Goal: Task Accomplishment & Management: Use online tool/utility

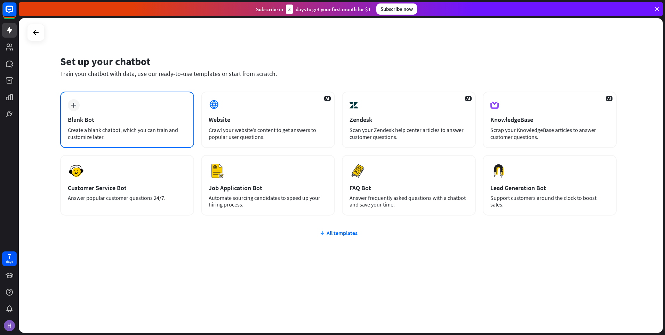
click at [141, 124] on div "plus Blank Bot Create a blank chatbot, which you can train and customize later." at bounding box center [127, 119] width 134 height 56
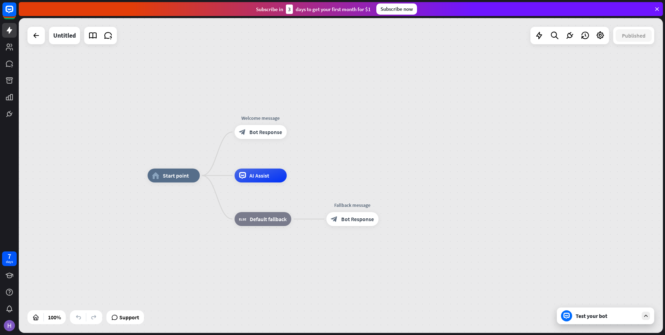
drag, startPoint x: 187, startPoint y: 176, endPoint x: 251, endPoint y: 76, distance: 118.9
click at [251, 76] on div "home_2 Start point Welcome message block_bot_response Bot Response AI Assist bl…" at bounding box center [341, 175] width 644 height 314
click at [38, 43] on div at bounding box center [35, 35] width 17 height 17
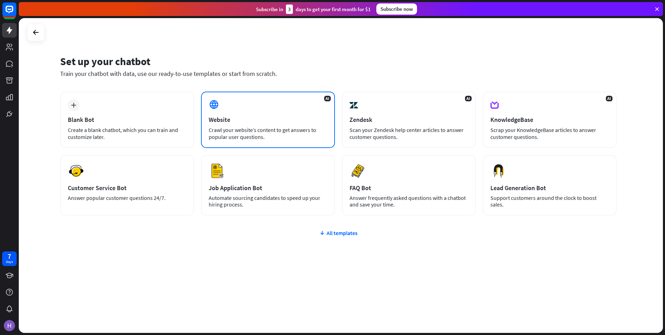
click at [288, 138] on div "Crawl your website’s content to get answers to popular user questions." at bounding box center [268, 133] width 119 height 14
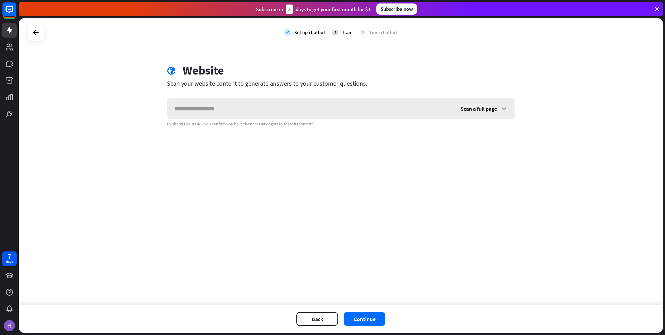
click at [498, 109] on div "Scan a full page" at bounding box center [484, 108] width 61 height 21
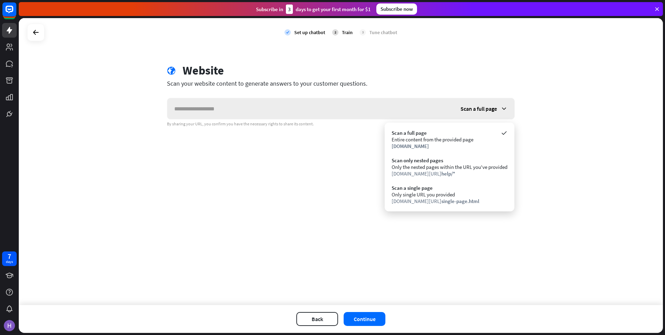
click at [498, 109] on div "Scan a full page" at bounding box center [484, 108] width 61 height 21
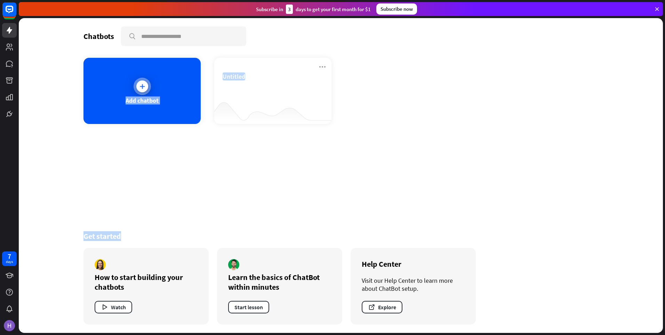
drag, startPoint x: 208, startPoint y: 229, endPoint x: 126, endPoint y: 101, distance: 152.2
click at [126, 101] on div "Chatbots search Add chatbot Untitled Get started How to start building your cha…" at bounding box center [341, 175] width 557 height 314
click at [277, 136] on div "Chatbots search Add chatbot Untitled Get started How to start building your cha…" at bounding box center [341, 175] width 557 height 314
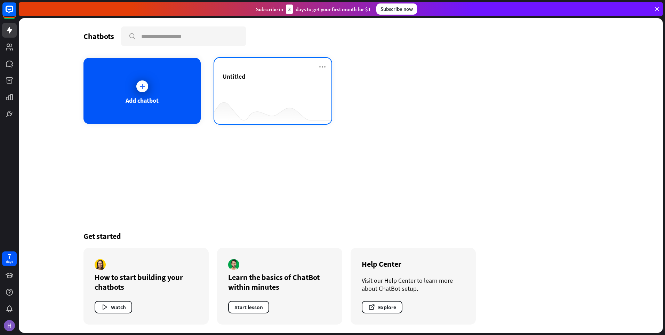
click at [251, 97] on div at bounding box center [272, 110] width 117 height 27
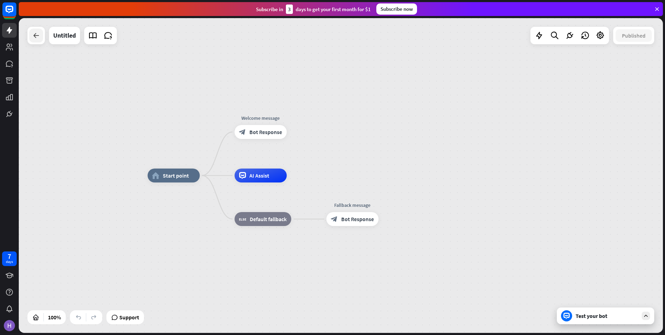
click at [40, 37] on icon at bounding box center [36, 35] width 8 height 8
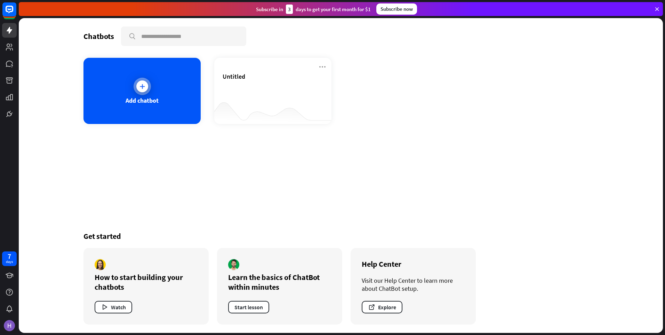
click at [138, 103] on div "Add chatbot" at bounding box center [142, 100] width 33 height 8
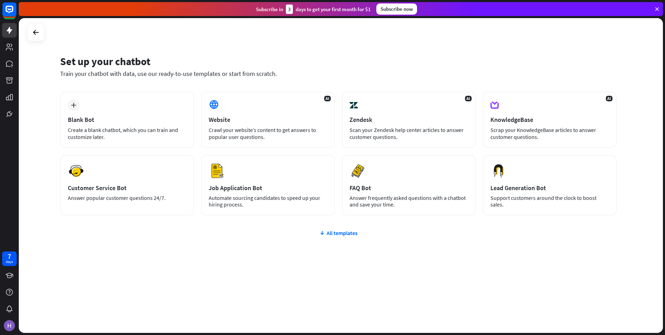
drag, startPoint x: 176, startPoint y: 105, endPoint x: 323, endPoint y: 218, distance: 185.6
click at [323, 218] on div "plus Blank Bot Create a blank chatbot, which you can train and customize later.…" at bounding box center [338, 194] width 557 height 207
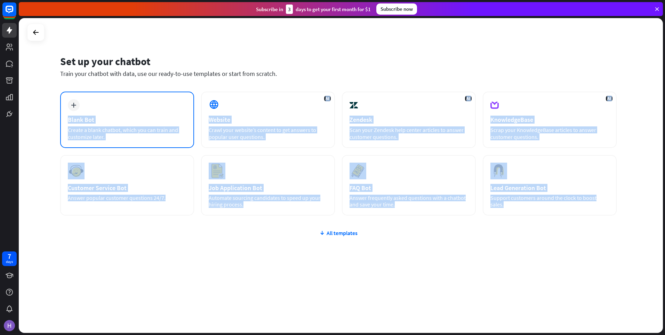
click at [189, 119] on div "plus Blank Bot Create a blank chatbot, which you can train and customize later." at bounding box center [127, 119] width 134 height 56
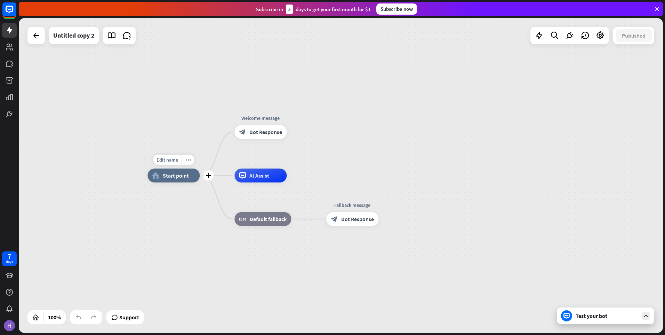
click at [172, 182] on div "Edit name more_horiz plus home_2 Start point" at bounding box center [173, 175] width 52 height 14
click at [174, 161] on span "Edit name" at bounding box center [168, 160] width 22 height 6
click at [174, 161] on input "text" at bounding box center [173, 160] width 49 height 10
drag, startPoint x: 210, startPoint y: 123, endPoint x: 222, endPoint y: 123, distance: 11.5
click at [210, 123] on div "home_2 Start point Welcome message block_bot_response Bot Response AI Assist bl…" at bounding box center [341, 175] width 644 height 314
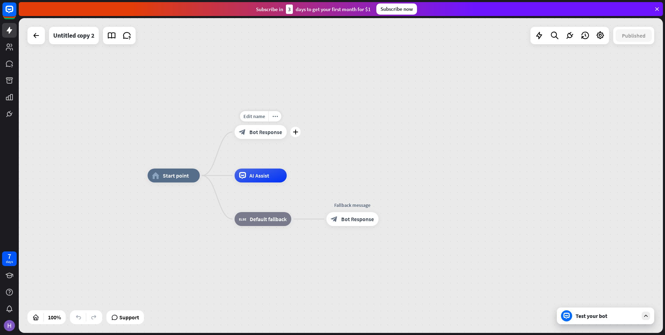
click at [249, 130] on span "Bot Response" at bounding box center [265, 131] width 33 height 7
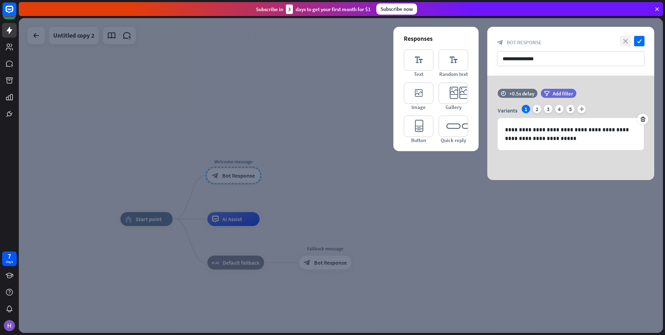
click at [624, 42] on icon "close" at bounding box center [625, 41] width 10 height 10
